Goal: Check status: Check status

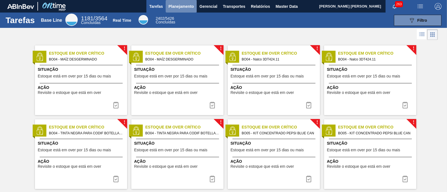
click at [184, 8] on span "Planejamento" at bounding box center [180, 6] width 25 height 7
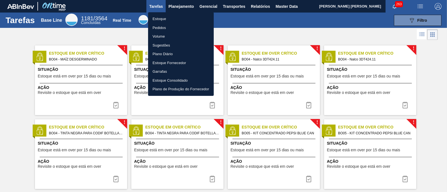
click at [180, 18] on li "Estoque" at bounding box center [181, 19] width 66 height 9
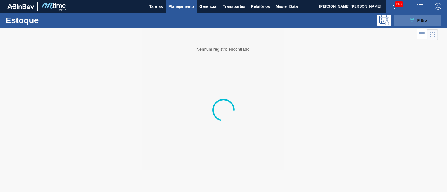
click at [404, 20] on button "089F7B8B-B2A5-4AFE-B5C0-19BA573D28AC Filtro" at bounding box center [417, 20] width 47 height 11
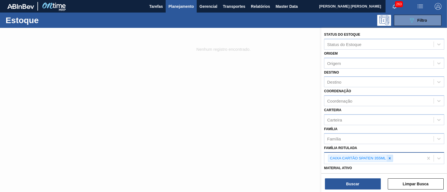
click at [389, 158] on icon at bounding box center [389, 158] width 2 height 2
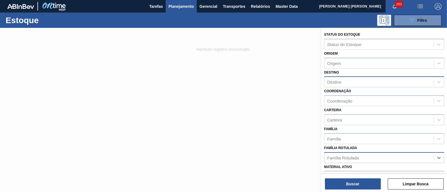
click at [347, 84] on div "Destino" at bounding box center [378, 82] width 109 height 8
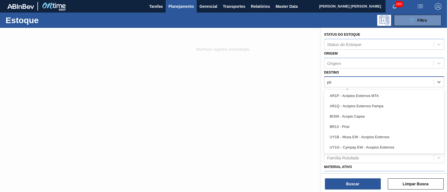
type input "pira"
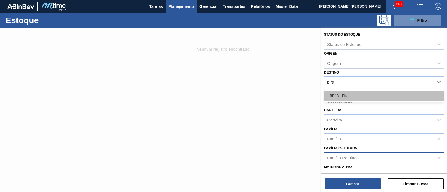
click at [349, 96] on div "BR13 - Piraí" at bounding box center [384, 96] width 120 height 10
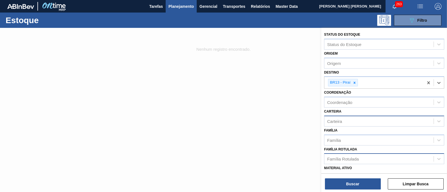
click at [348, 122] on div "Carteira" at bounding box center [378, 121] width 109 height 8
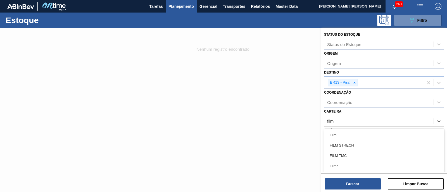
type input "filme"
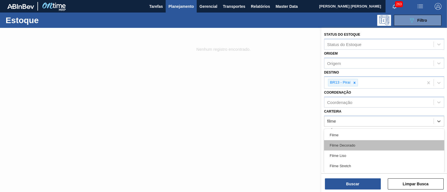
click at [346, 140] on div "Filme Decorado" at bounding box center [384, 145] width 120 height 10
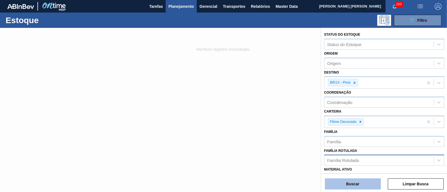
click at [358, 188] on button "Buscar" at bounding box center [353, 184] width 56 height 11
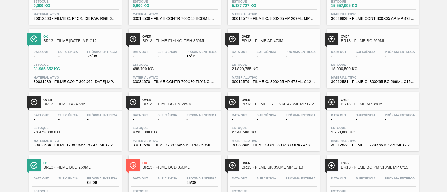
scroll to position [558, 0]
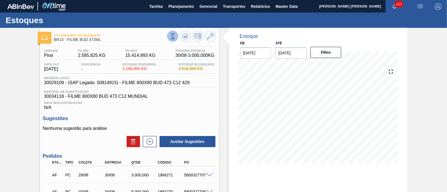
click at [173, 39] on icon at bounding box center [172, 36] width 6 height 6
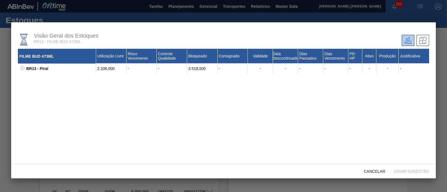
click at [22, 69] on icon at bounding box center [22, 68] width 4 height 4
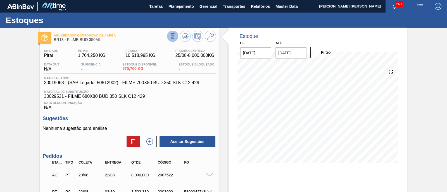
click at [172, 38] on icon at bounding box center [172, 36] width 6 height 6
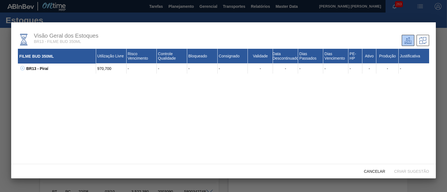
click at [23, 69] on icon at bounding box center [22, 68] width 4 height 4
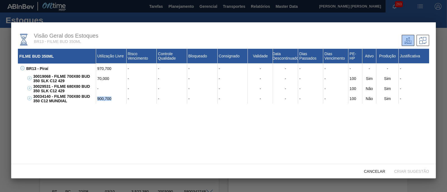
drag, startPoint x: 98, startPoint y: 100, endPoint x: 113, endPoint y: 100, distance: 15.6
click at [113, 100] on div "900,700" at bounding box center [111, 99] width 30 height 10
drag, startPoint x: 113, startPoint y: 100, endPoint x: 96, endPoint y: 102, distance: 16.9
click at [96, 102] on div "900,700" at bounding box center [111, 99] width 30 height 10
